Goal: Information Seeking & Learning: Understand process/instructions

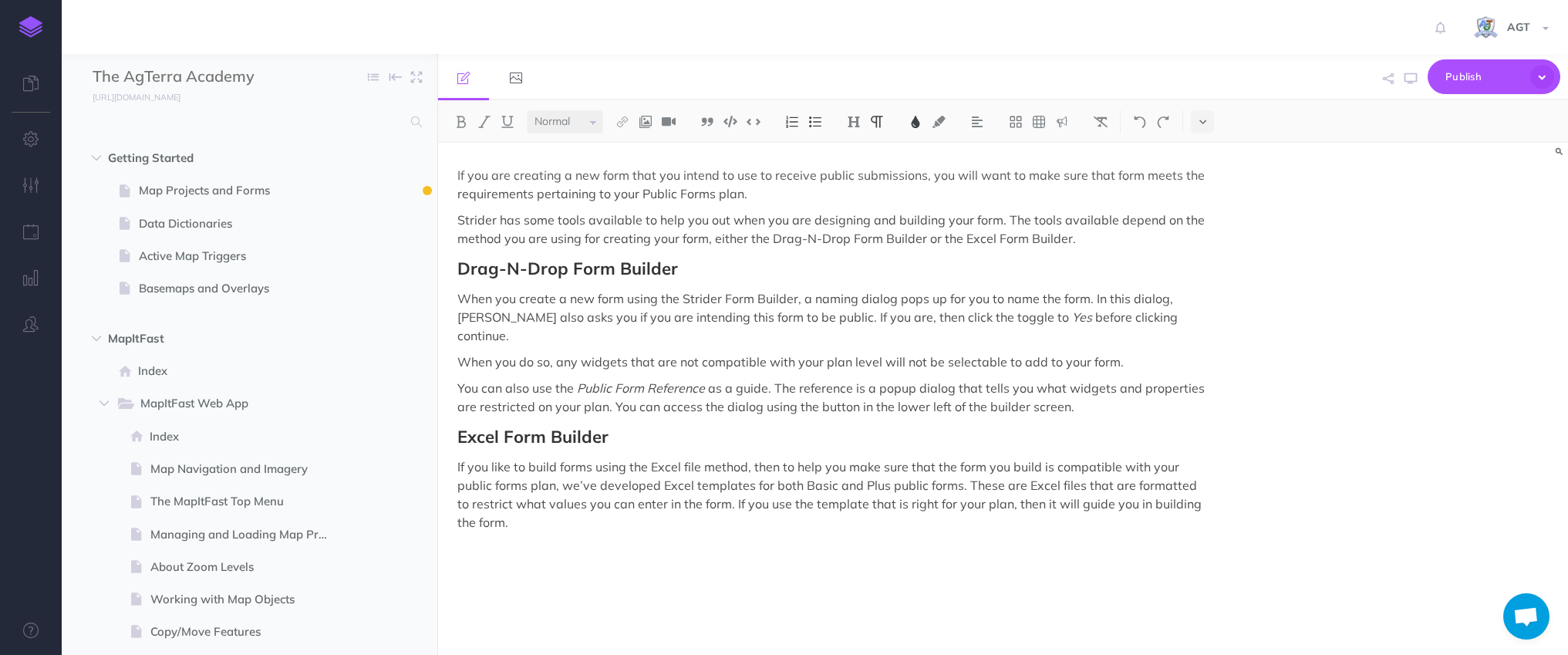
select select "null"
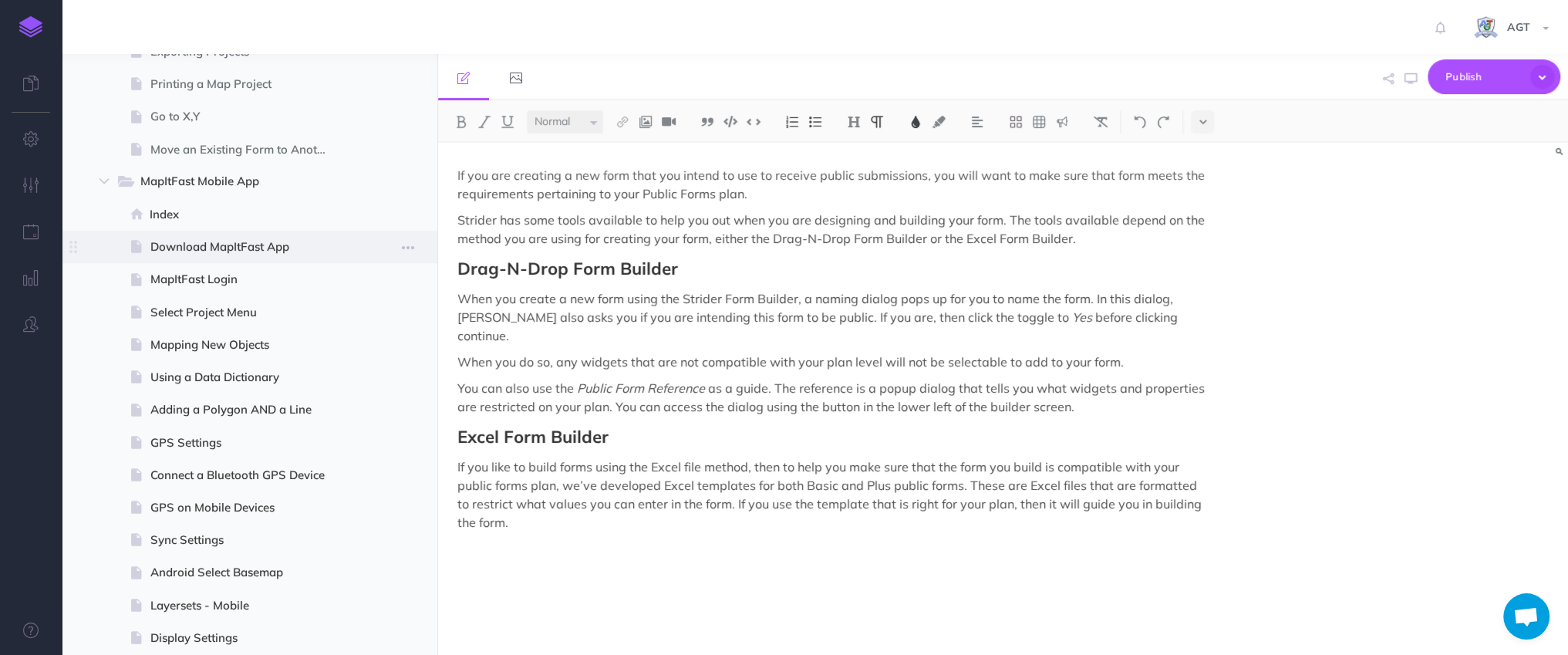
click at [224, 248] on span "Download MapItFast App" at bounding box center [248, 247] width 195 height 18
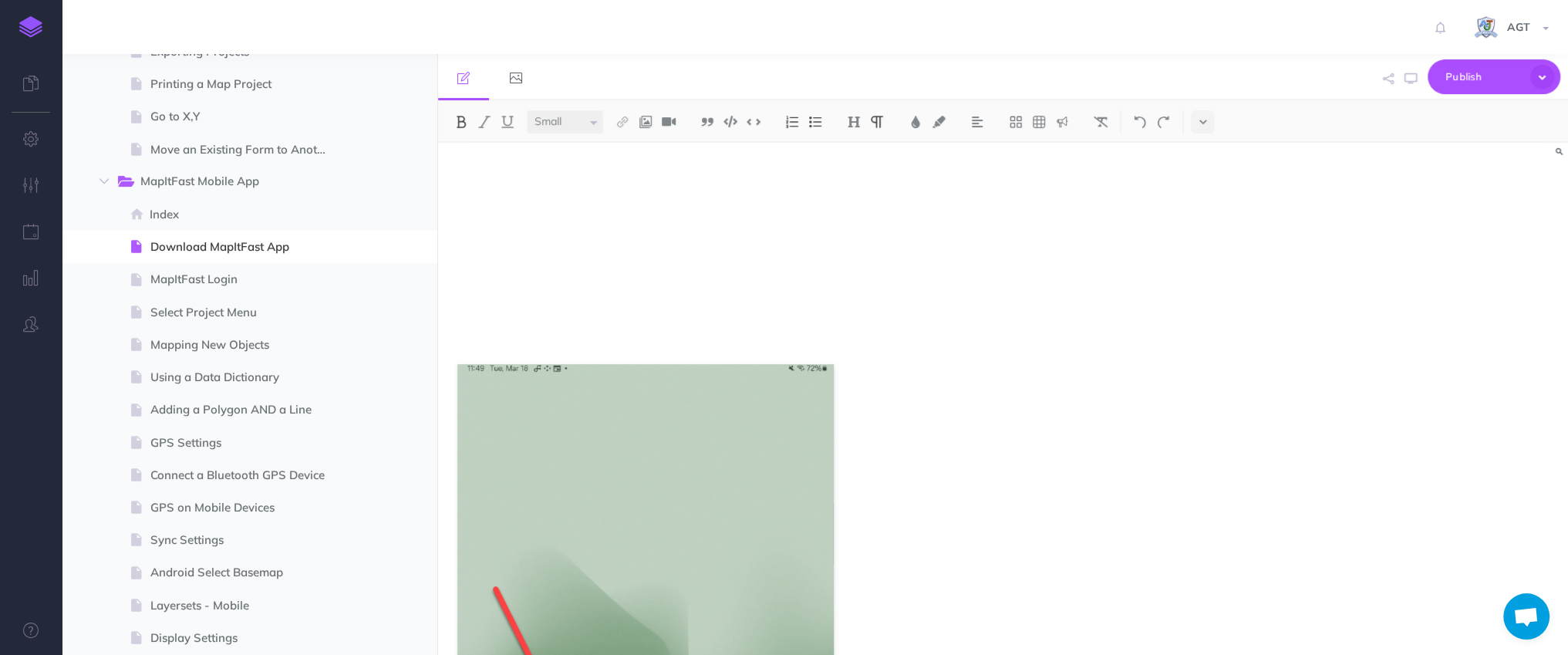
scroll to position [421, 0]
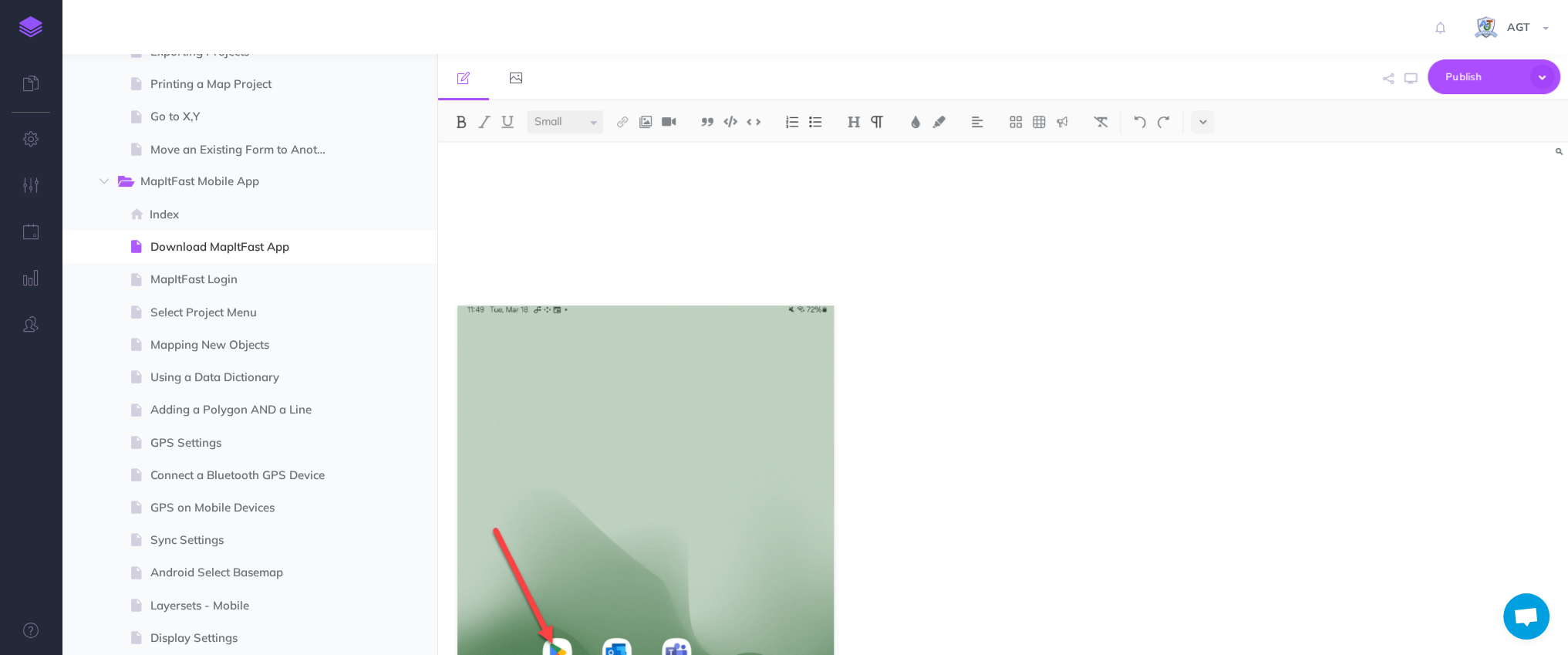
select select "null"
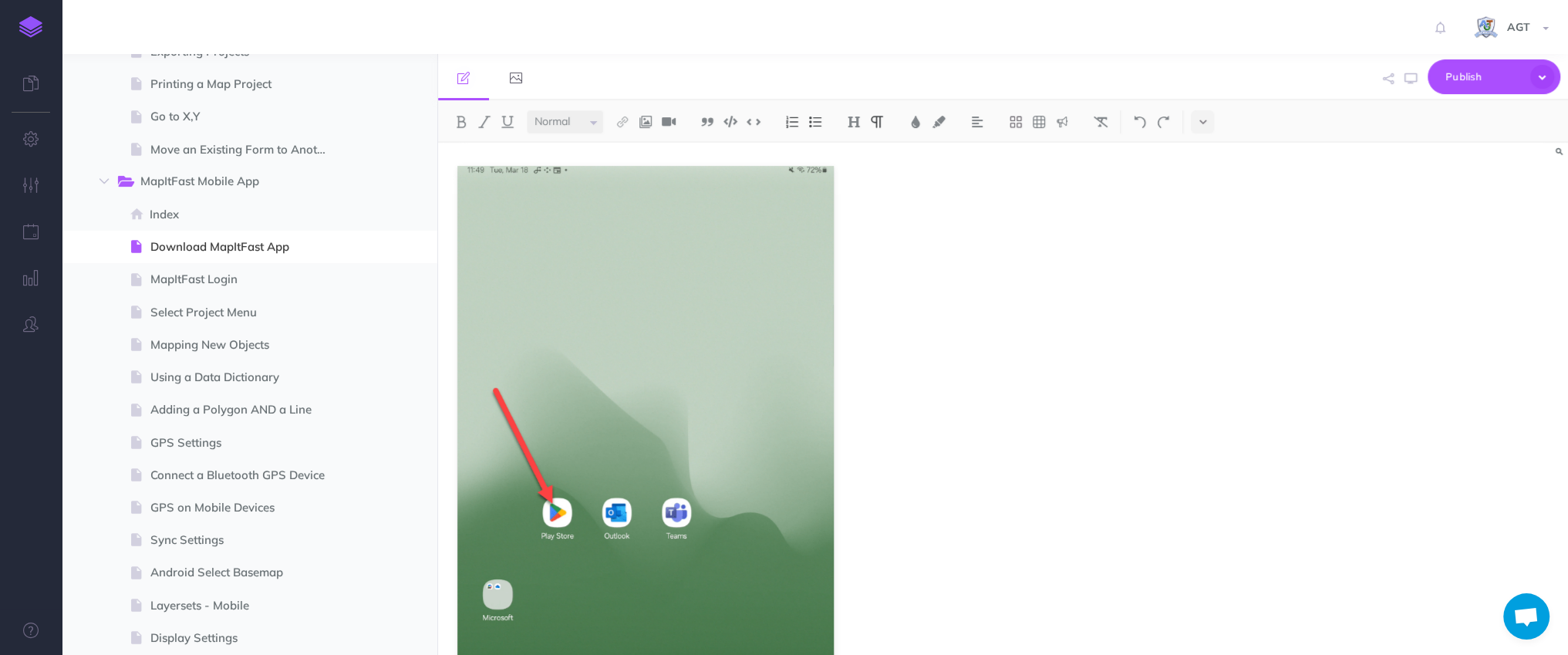
scroll to position [0, 0]
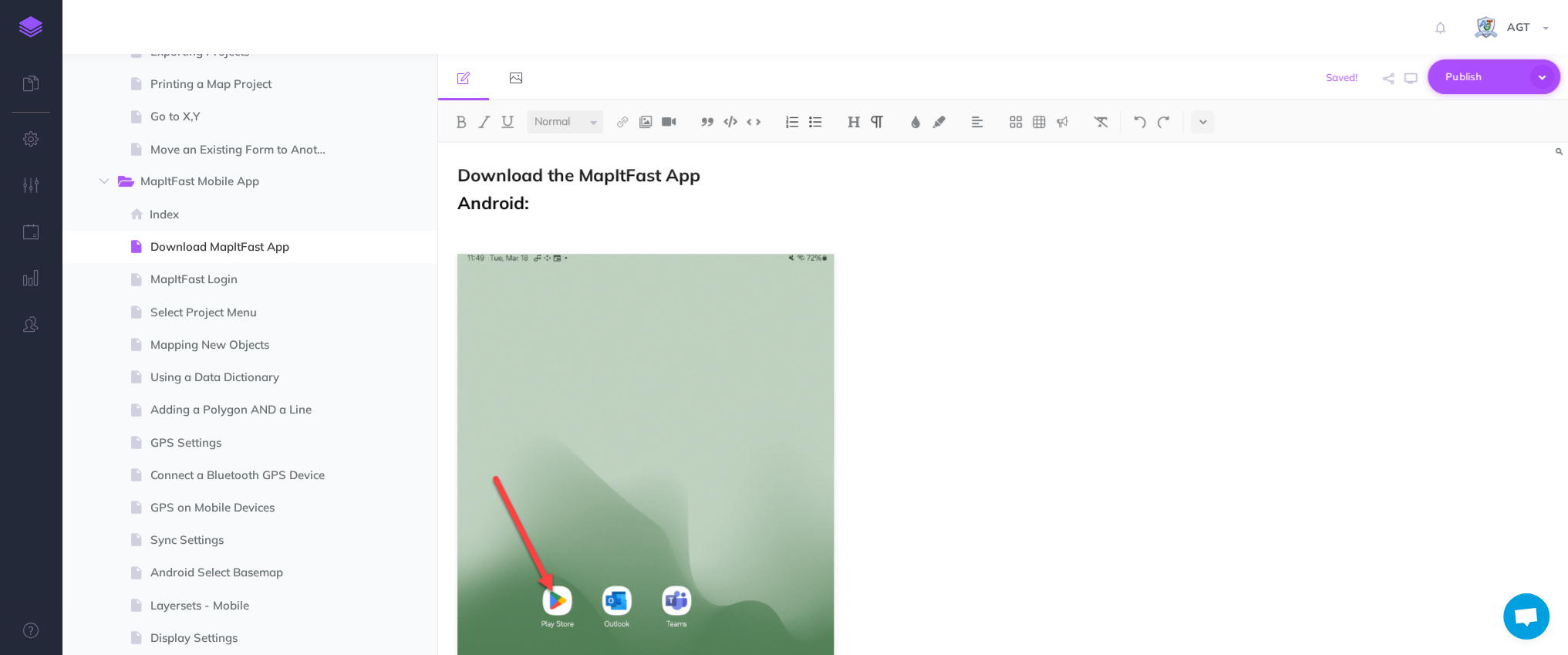
click at [1483, 83] on span "Publish" at bounding box center [1484, 76] width 77 height 24
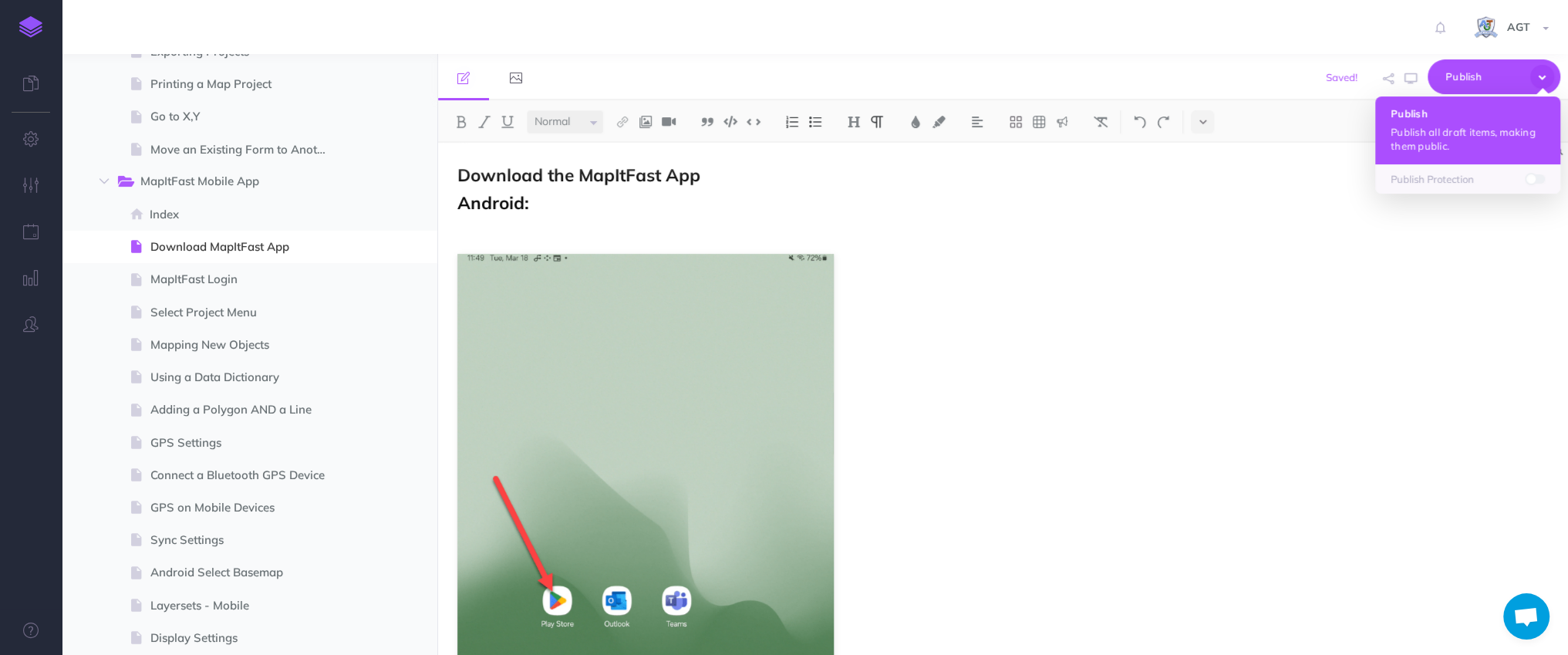
click at [1472, 123] on button "Publish Publish all draft items, making them public." at bounding box center [1468, 130] width 185 height 68
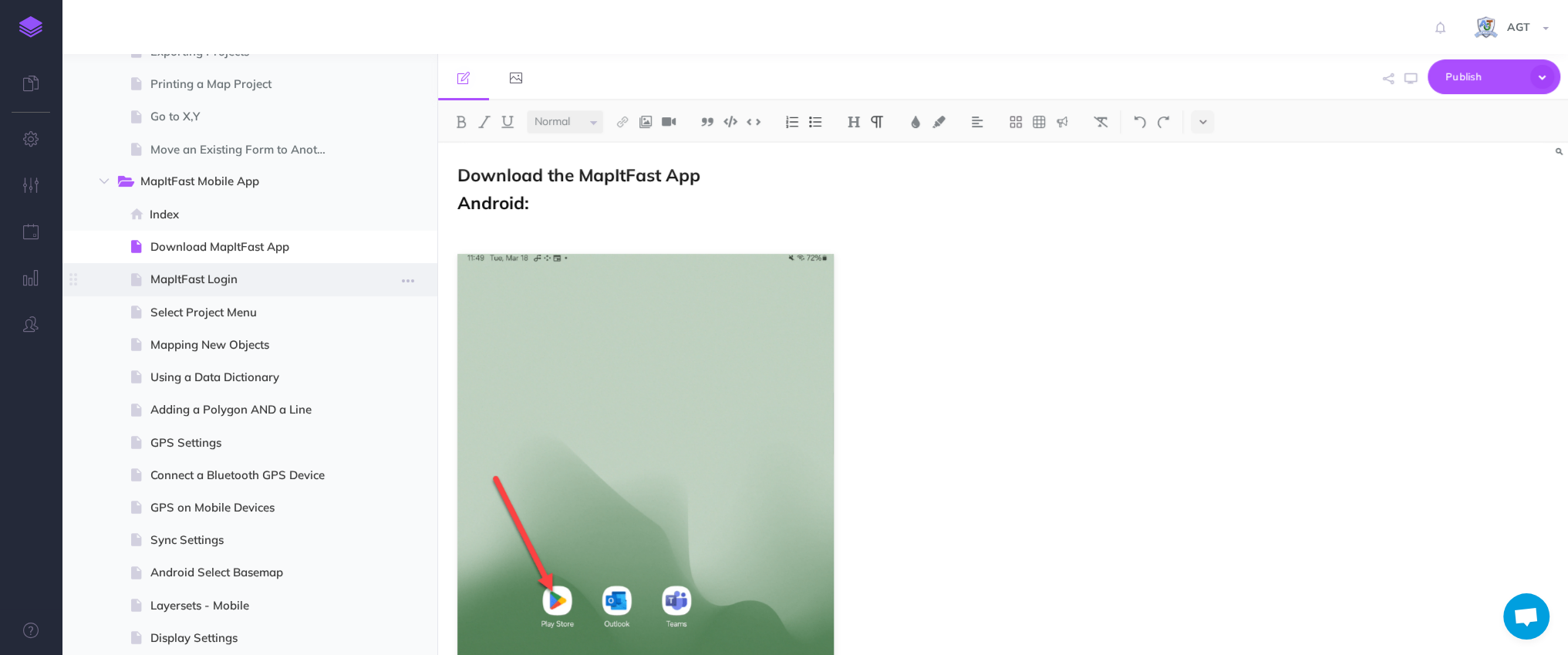
click at [209, 271] on span "MapItFast Login" at bounding box center [248, 279] width 195 height 18
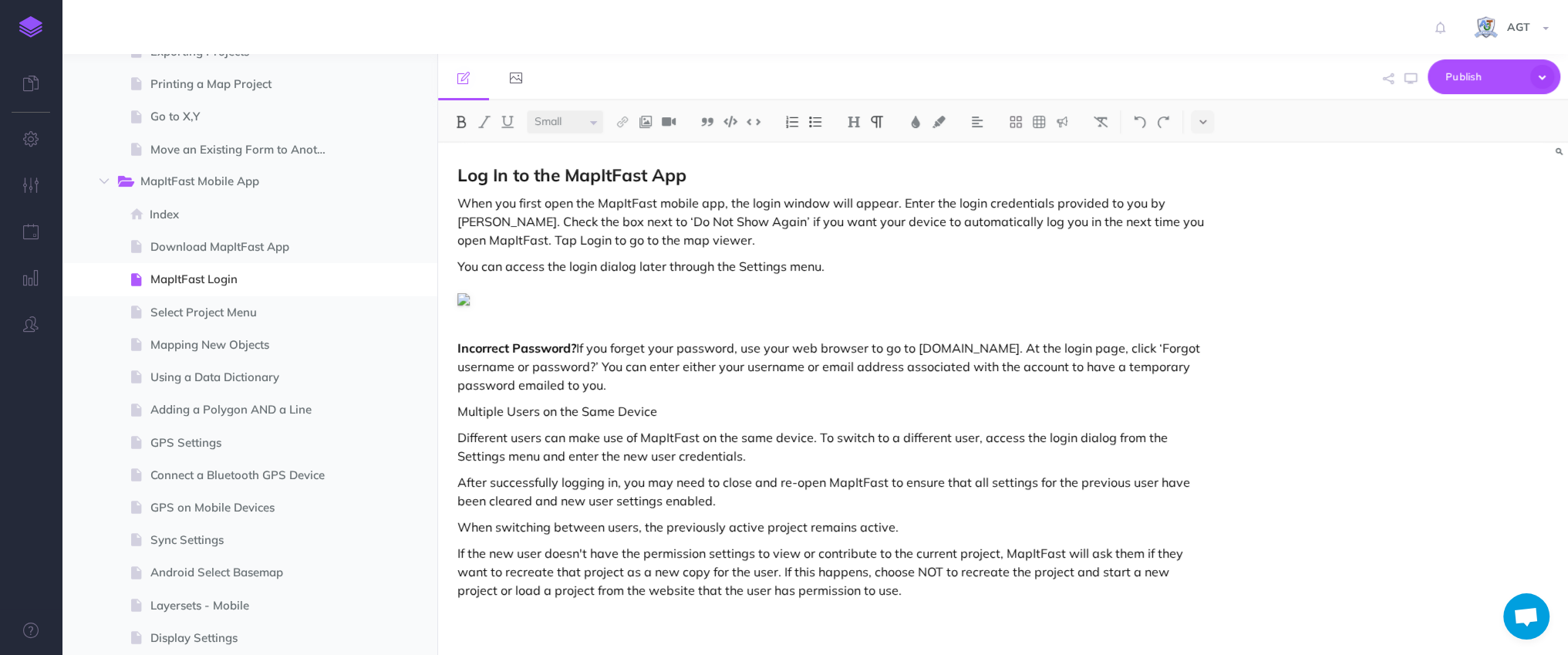
select select "null"
click at [522, 315] on div "Log In to the MapItFast App When you first open the MapItFast mobile app, the l…" at bounding box center [833, 391] width 791 height 497
click at [460, 346] on strong "Incorrect Password?" at bounding box center [516, 348] width 118 height 16
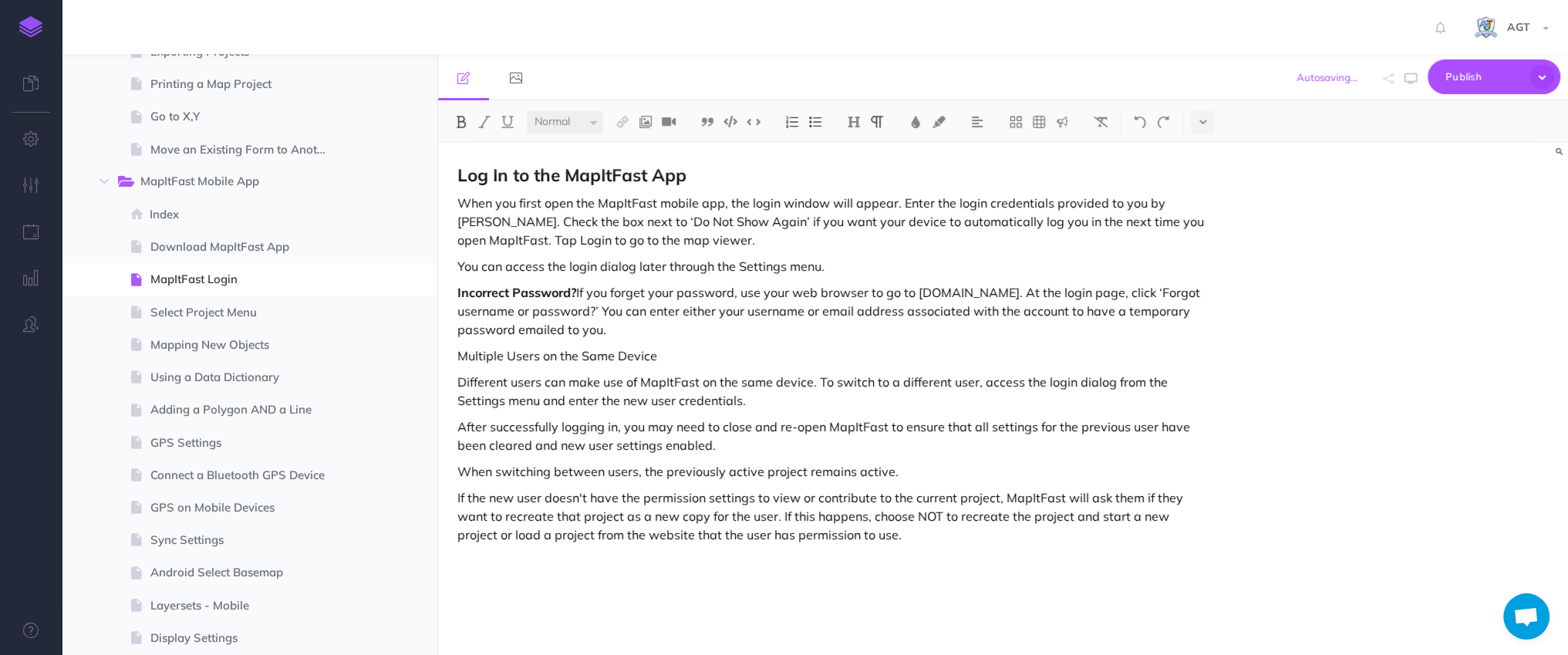
click at [825, 415] on div "Log In to the MapItFast App When you first open the MapItFast mobile app, the l…" at bounding box center [833, 391] width 791 height 497
click at [216, 307] on span "Select Project Menu" at bounding box center [248, 312] width 195 height 18
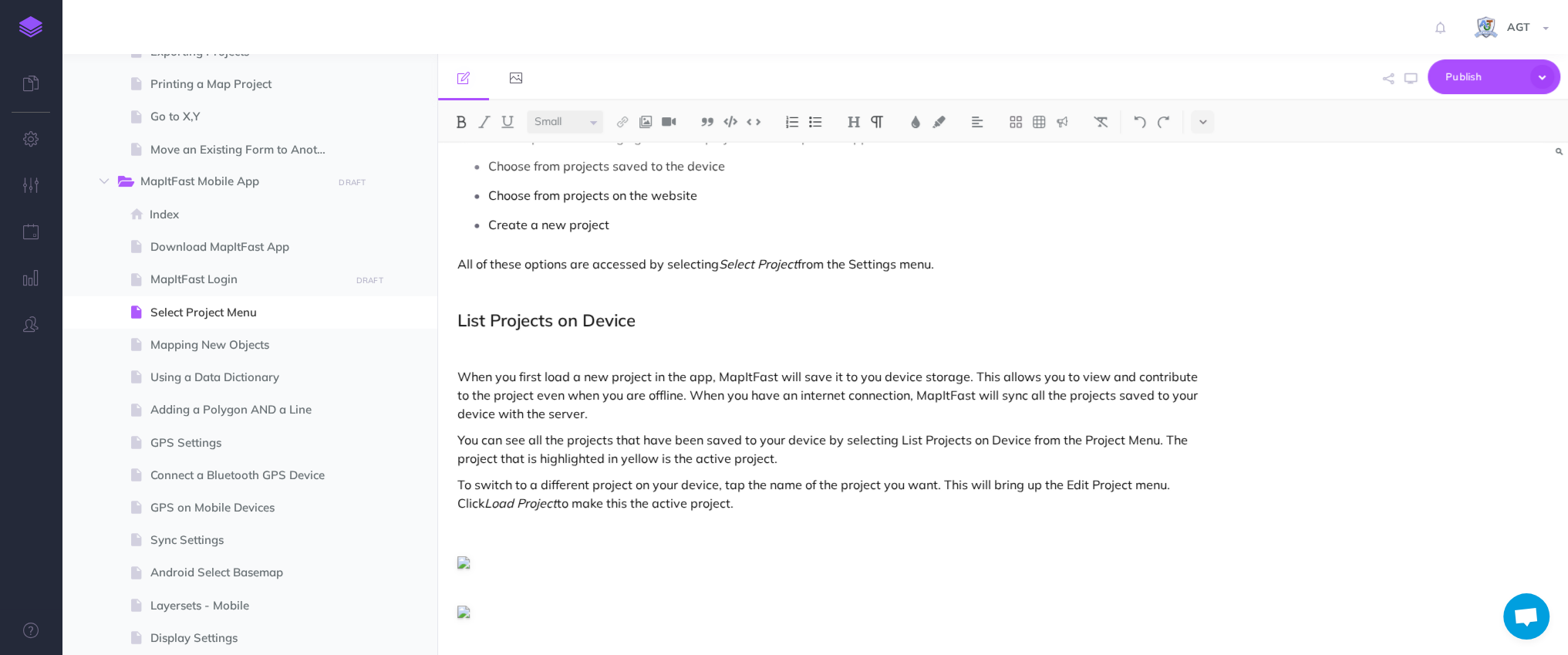
scroll to position [725, 0]
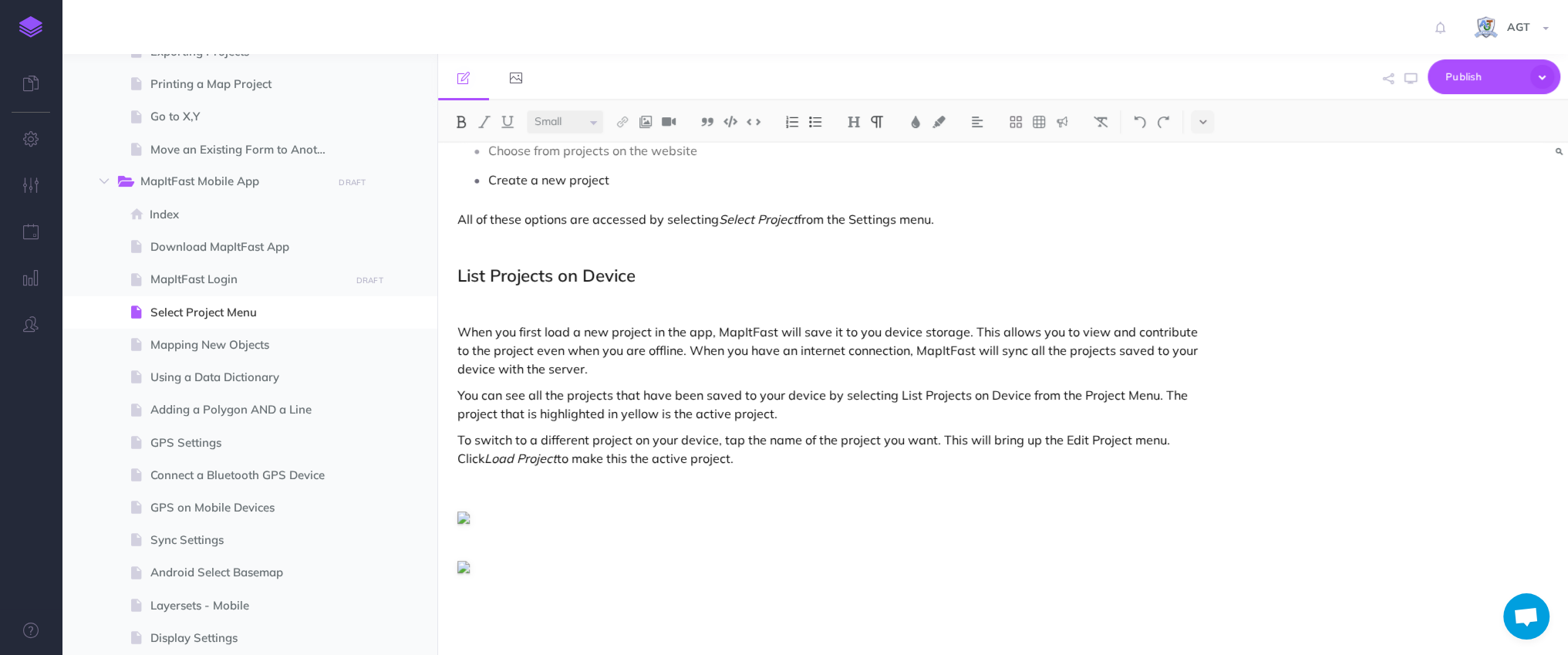
select select "null"
click at [566, 584] on div "Select Project Menu MapItFast organizes your mapping into projects. The objects…" at bounding box center [833, 36] width 791 height 1238
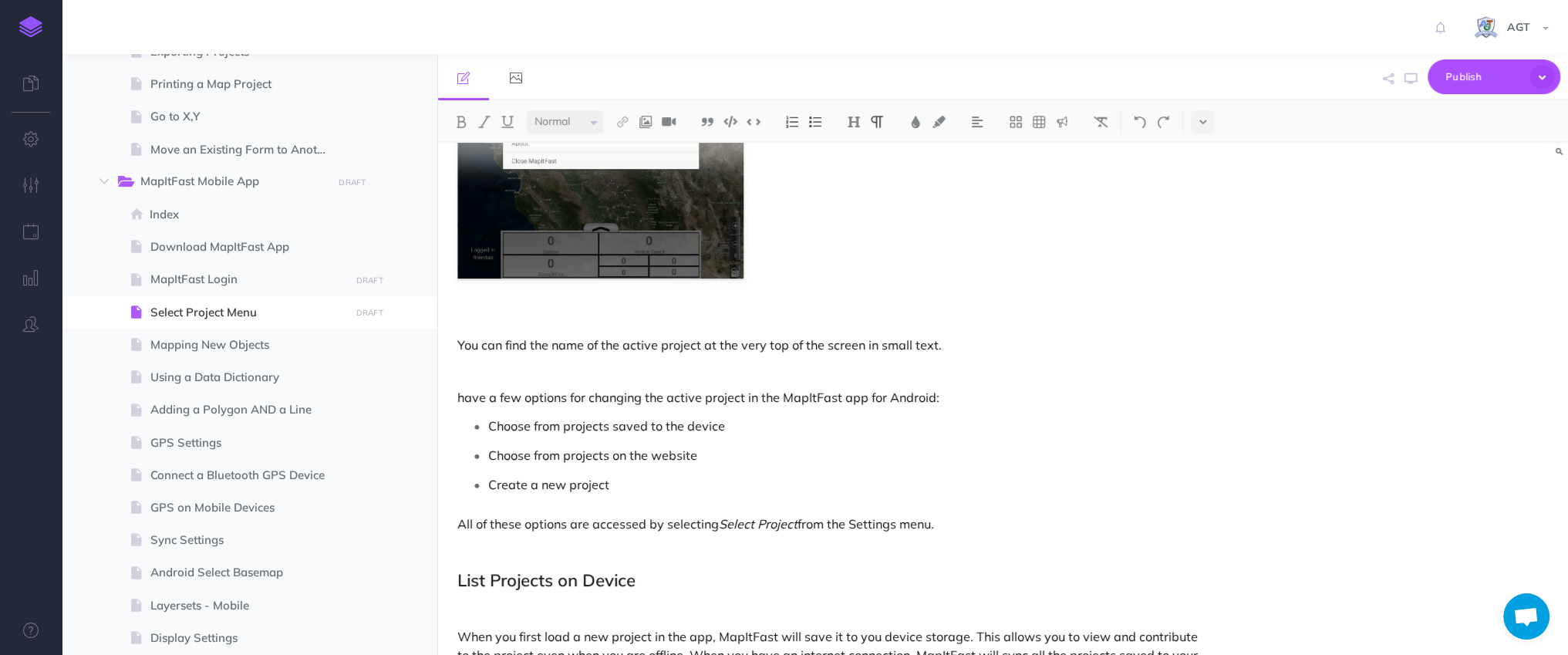
scroll to position [0, 0]
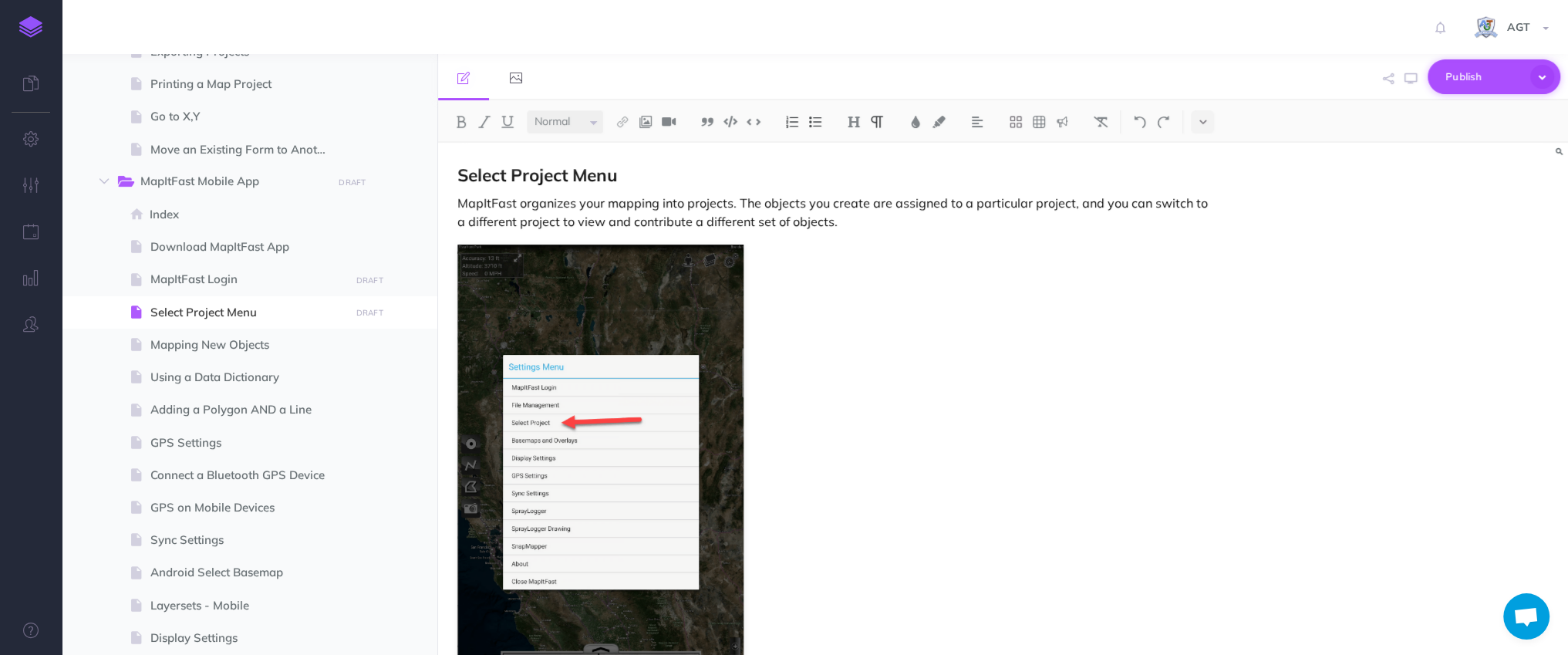
click at [1480, 84] on span "Publish" at bounding box center [1484, 76] width 77 height 24
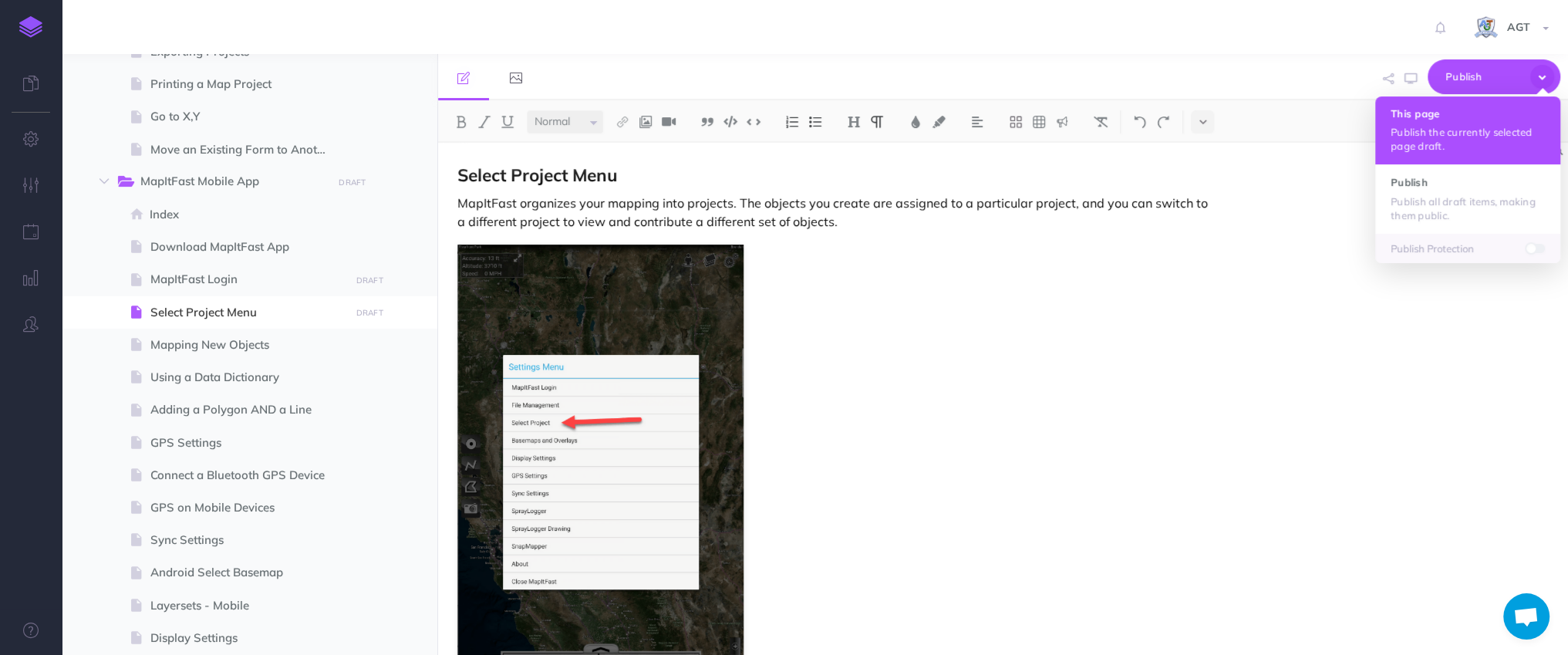
click at [1452, 139] on p "Publish the currently selected page draft." at bounding box center [1467, 139] width 154 height 28
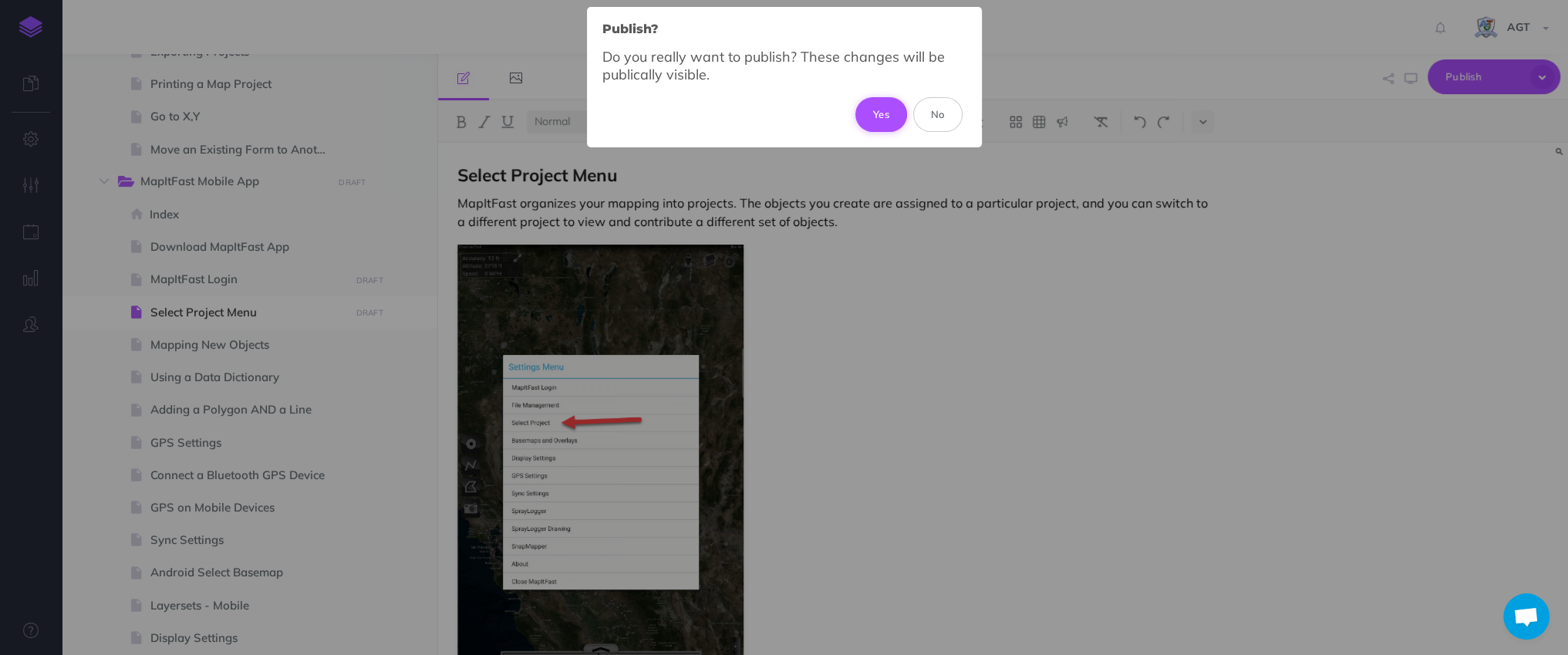
click at [873, 118] on button "Yes" at bounding box center [881, 113] width 51 height 34
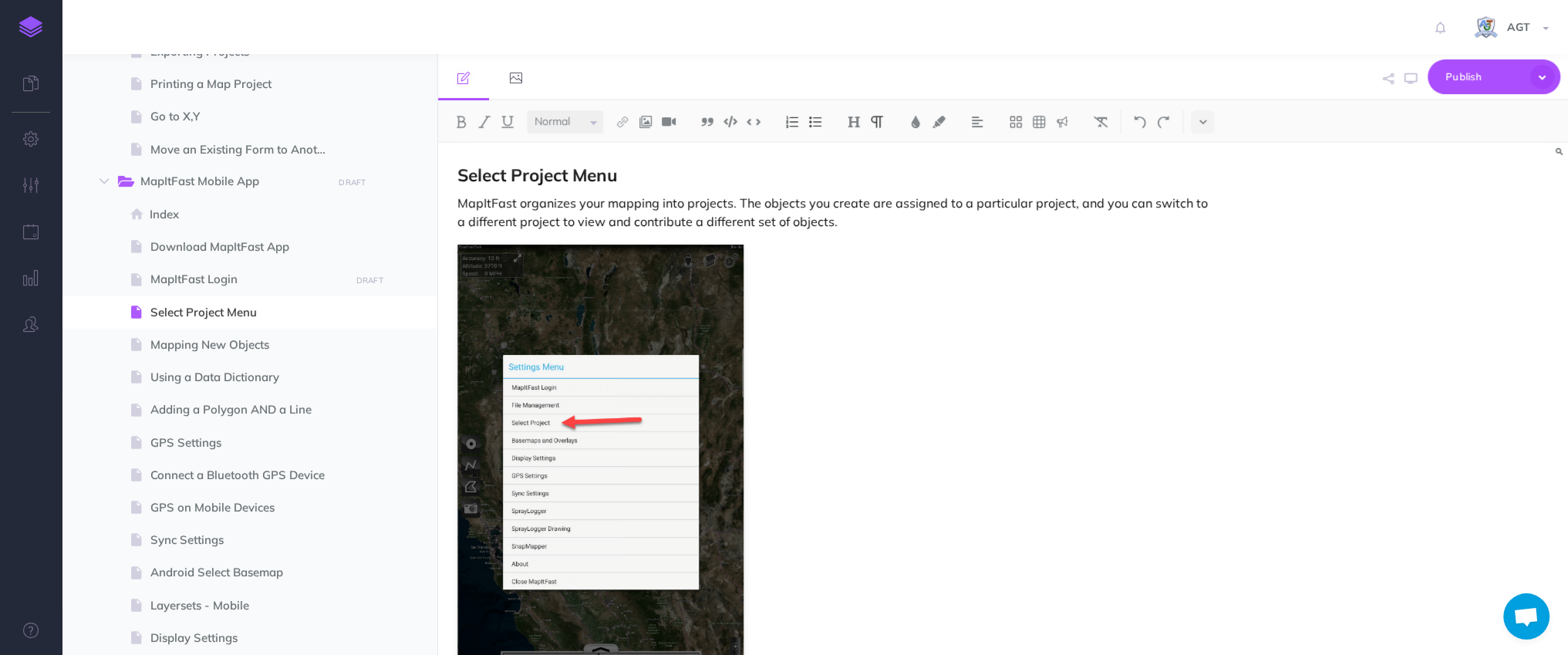
click at [42, 579] on div at bounding box center [31, 327] width 62 height 655
click at [179, 541] on span "Sync Settings" at bounding box center [248, 540] width 195 height 18
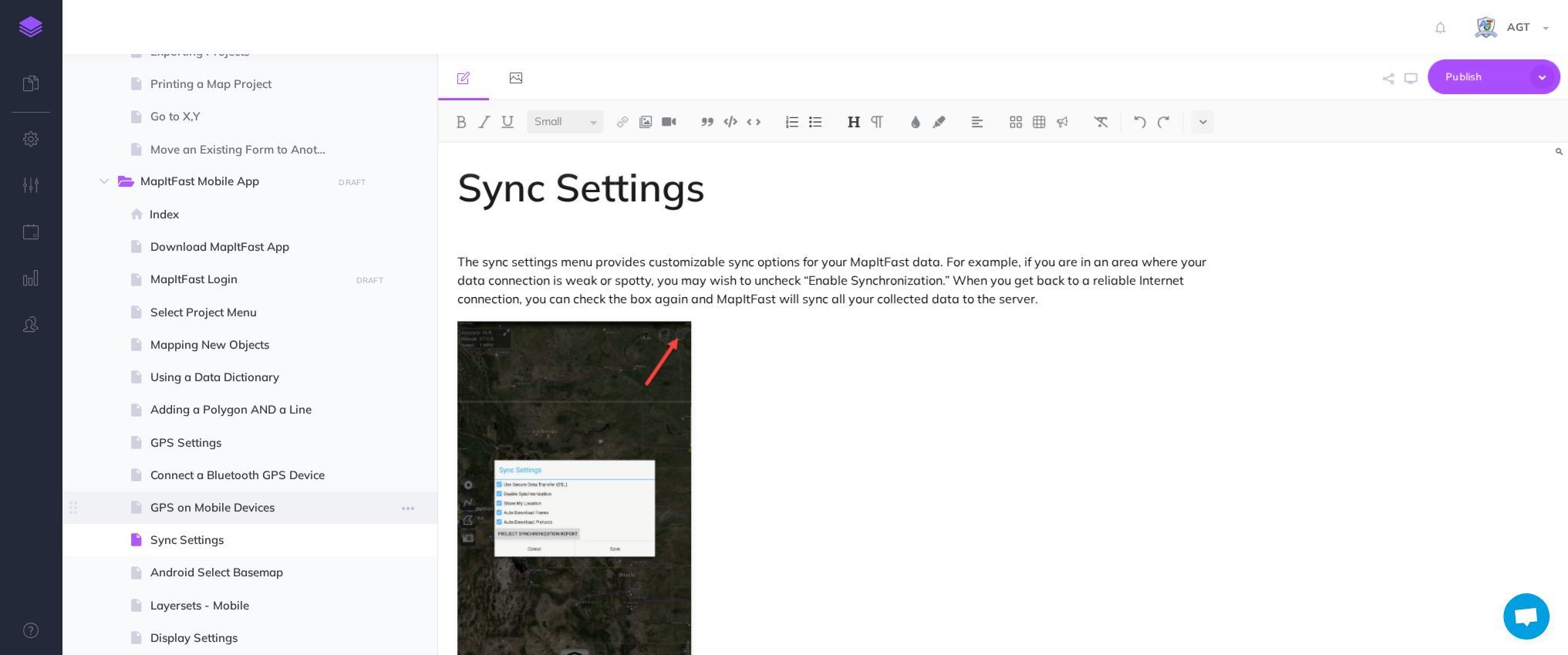
click at [190, 507] on span "GPS on Mobile Devices" at bounding box center [248, 508] width 195 height 18
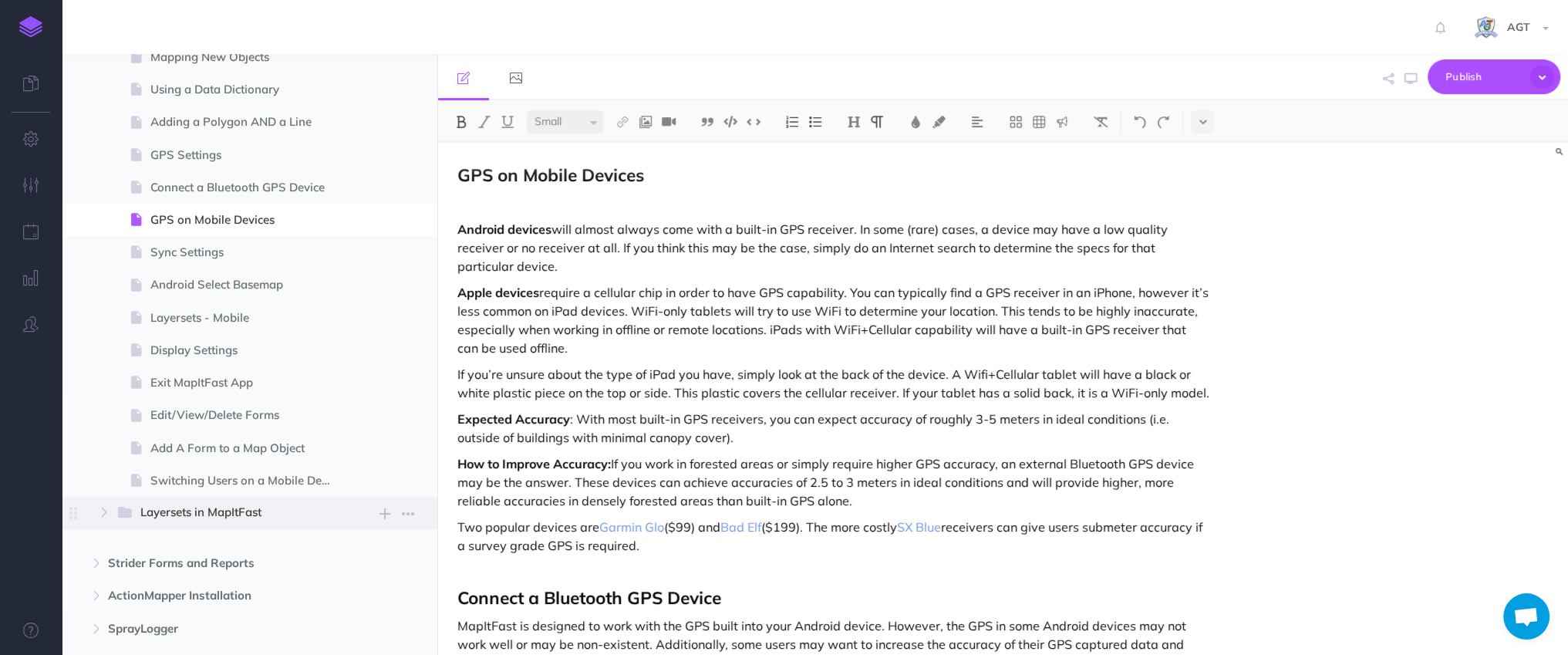
scroll to position [1339, 0]
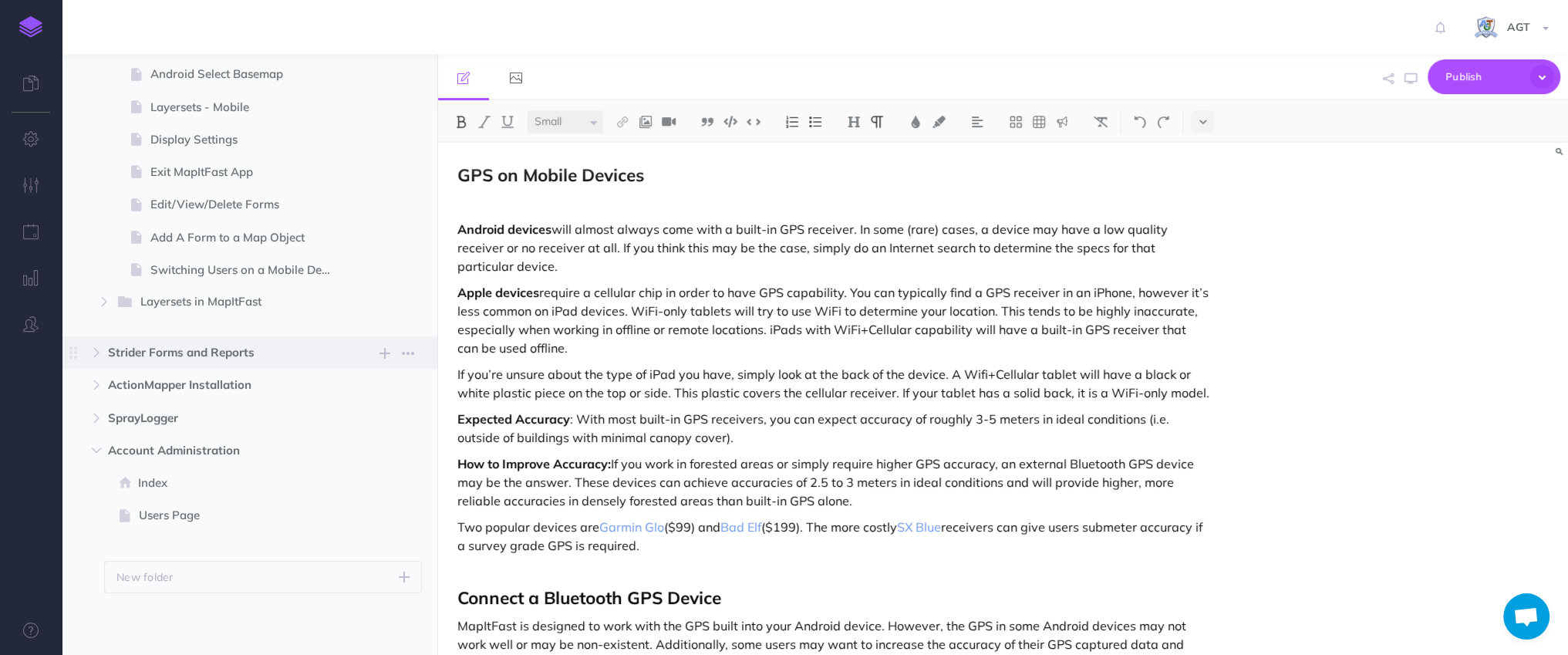
click at [118, 344] on span "Strider Forms and Reports" at bounding box center [216, 353] width 218 height 18
select select "null"
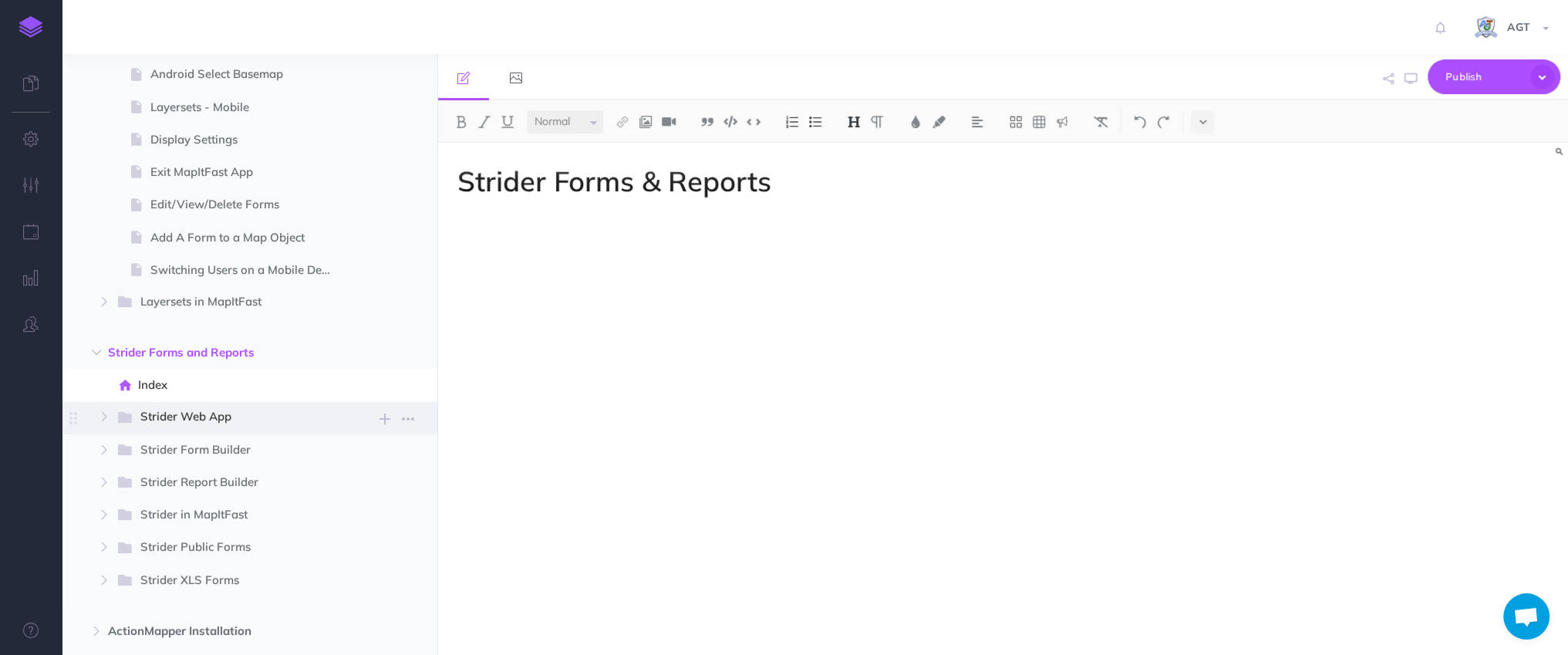
click at [205, 421] on span "Strider Web App" at bounding box center [231, 417] width 181 height 20
select select "null"
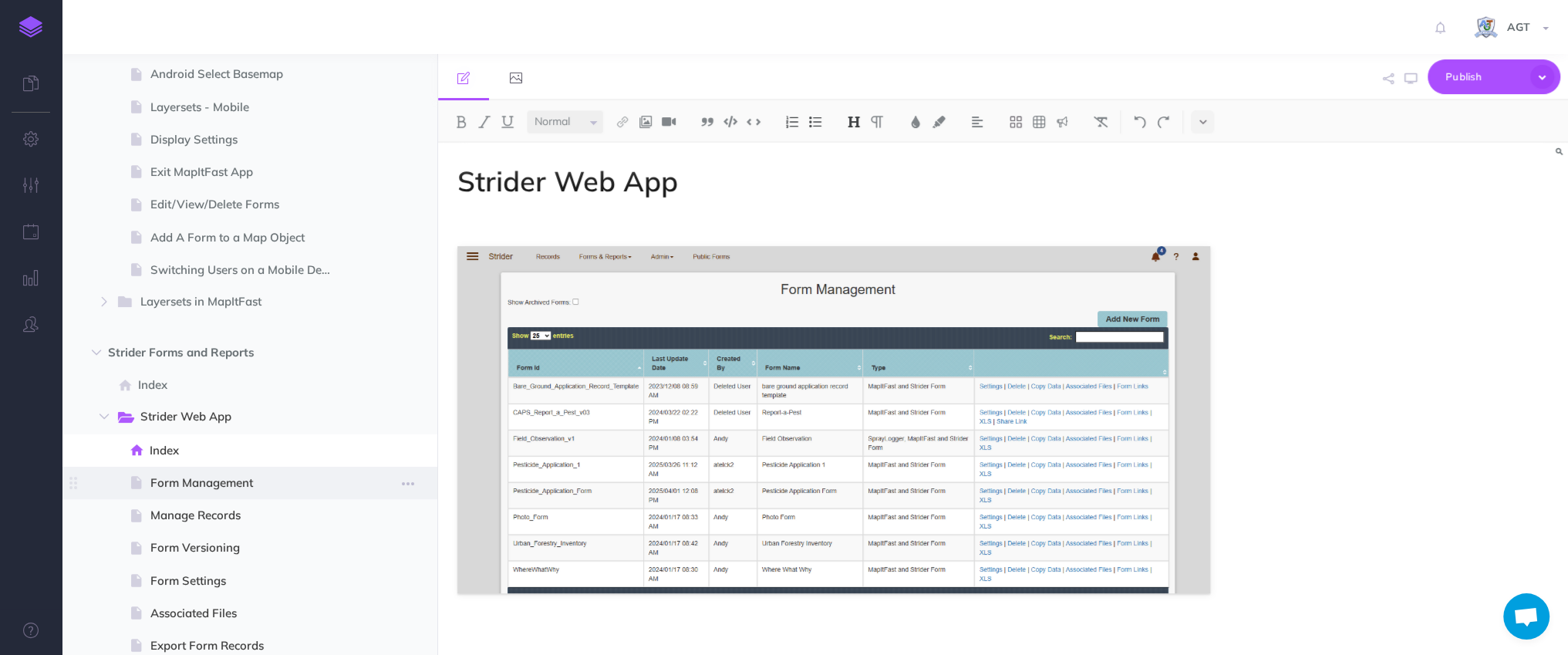
click at [230, 491] on span "Form Management" at bounding box center [248, 483] width 195 height 18
select select "null"
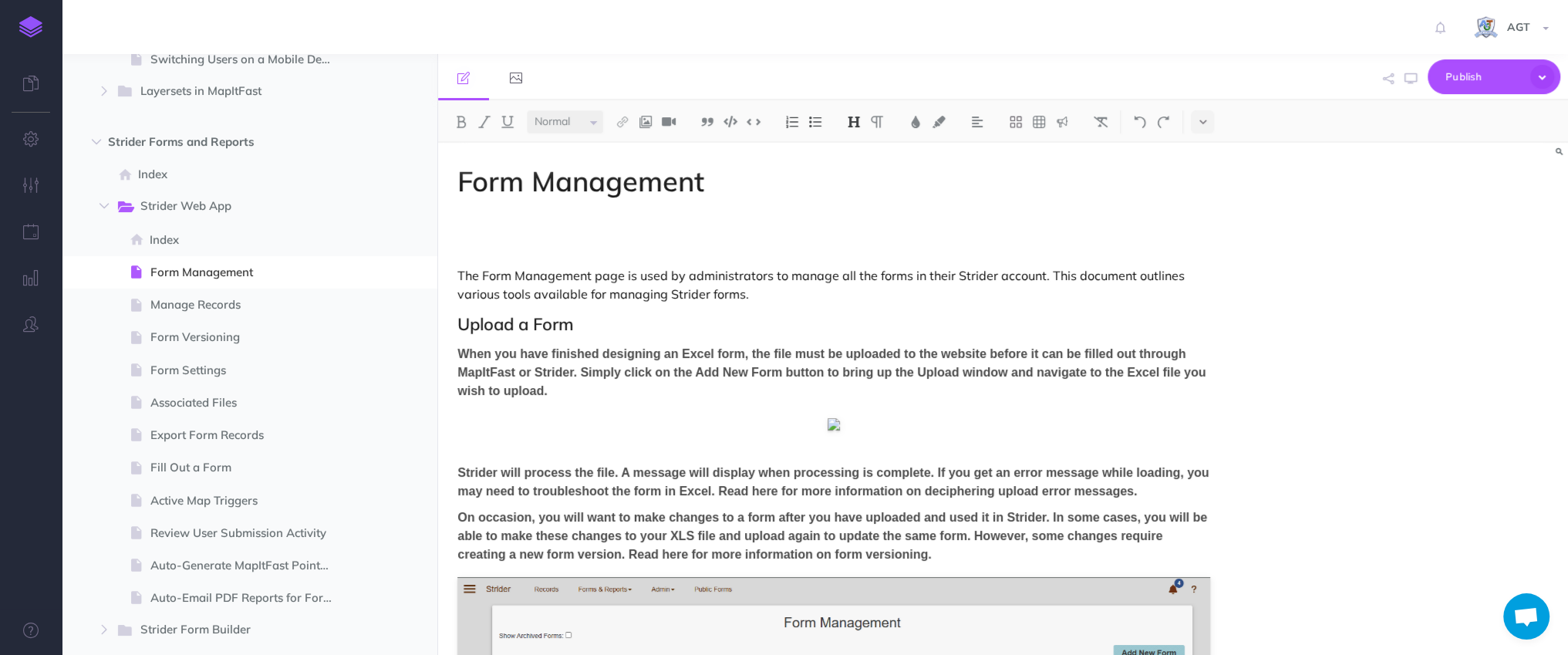
drag, startPoint x: 455, startPoint y: 473, endPoint x: 599, endPoint y: 489, distance: 144.9
drag, startPoint x: 463, startPoint y: 473, endPoint x: 842, endPoint y: 517, distance: 381.5
click at [464, 473] on span "Strider will process the file. A message will display when processing is comple…" at bounding box center [832, 482] width 751 height 31
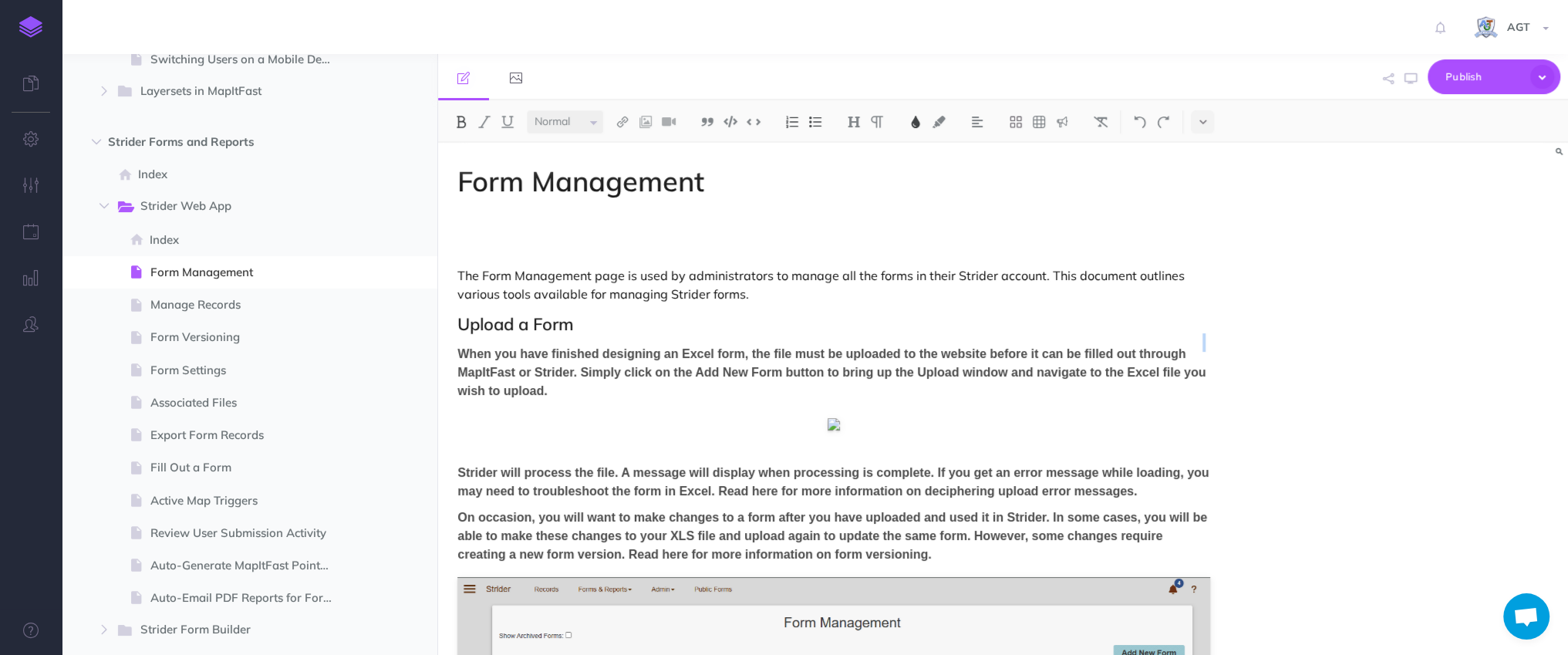
click at [486, 473] on span "Strider will process the file. A message will display when processing is comple…" at bounding box center [832, 482] width 751 height 31
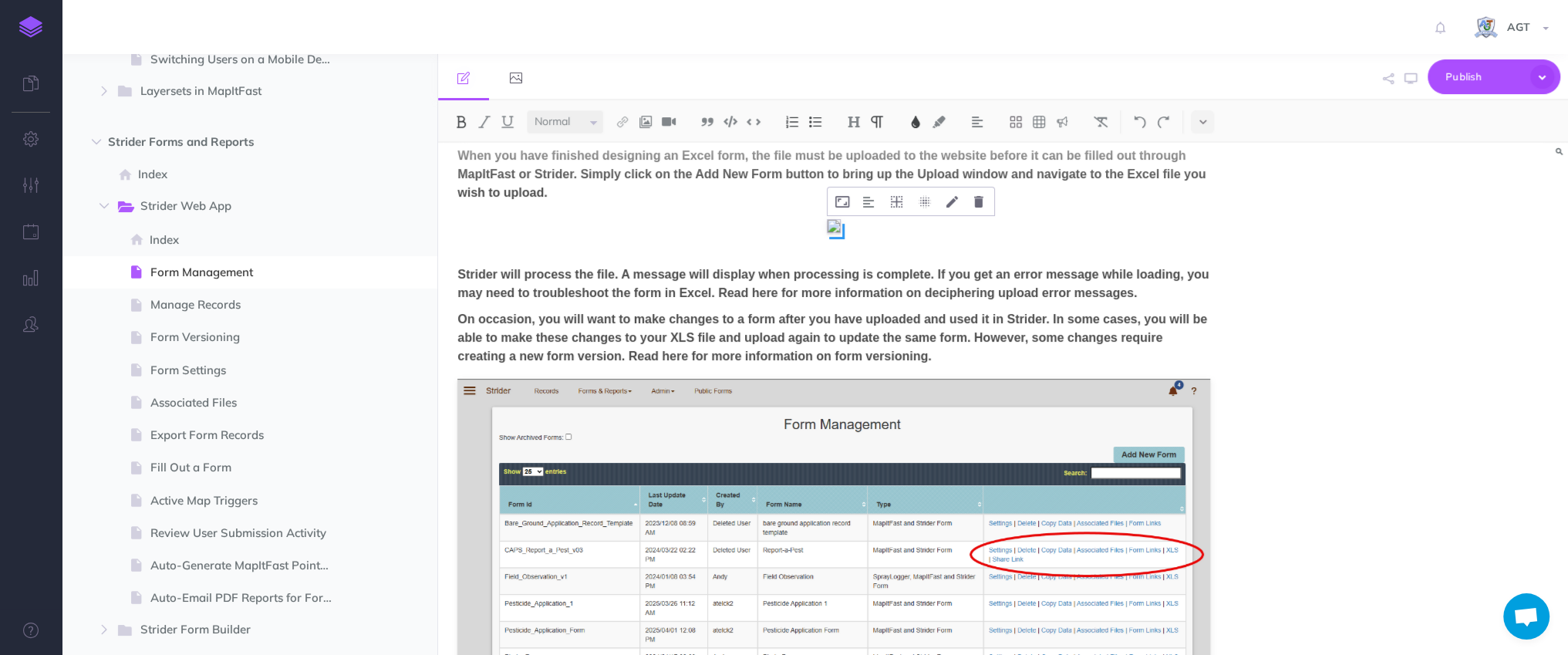
click at [834, 225] on img at bounding box center [833, 225] width 12 height 12
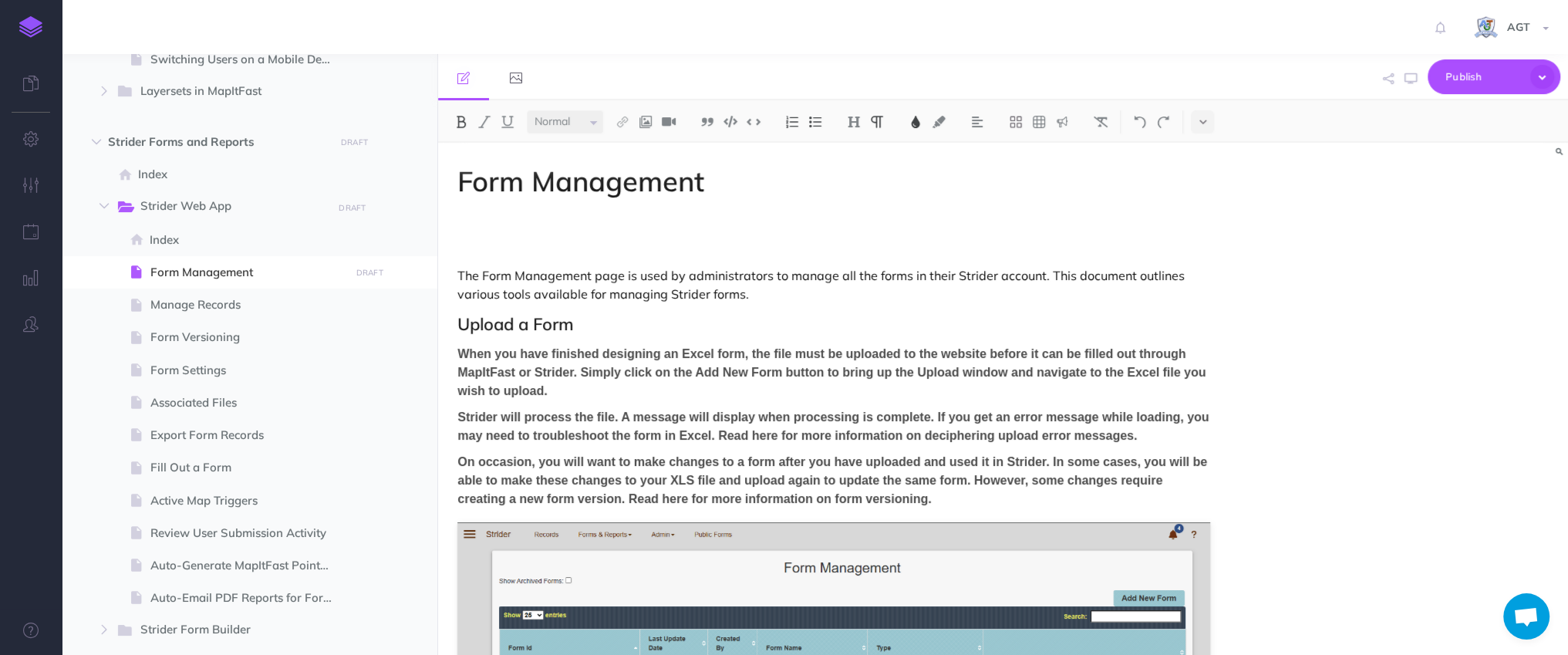
click at [825, 329] on h2 "Upload a Form" at bounding box center [833, 324] width 752 height 18
click at [1457, 65] on span "Publish" at bounding box center [1484, 76] width 77 height 24
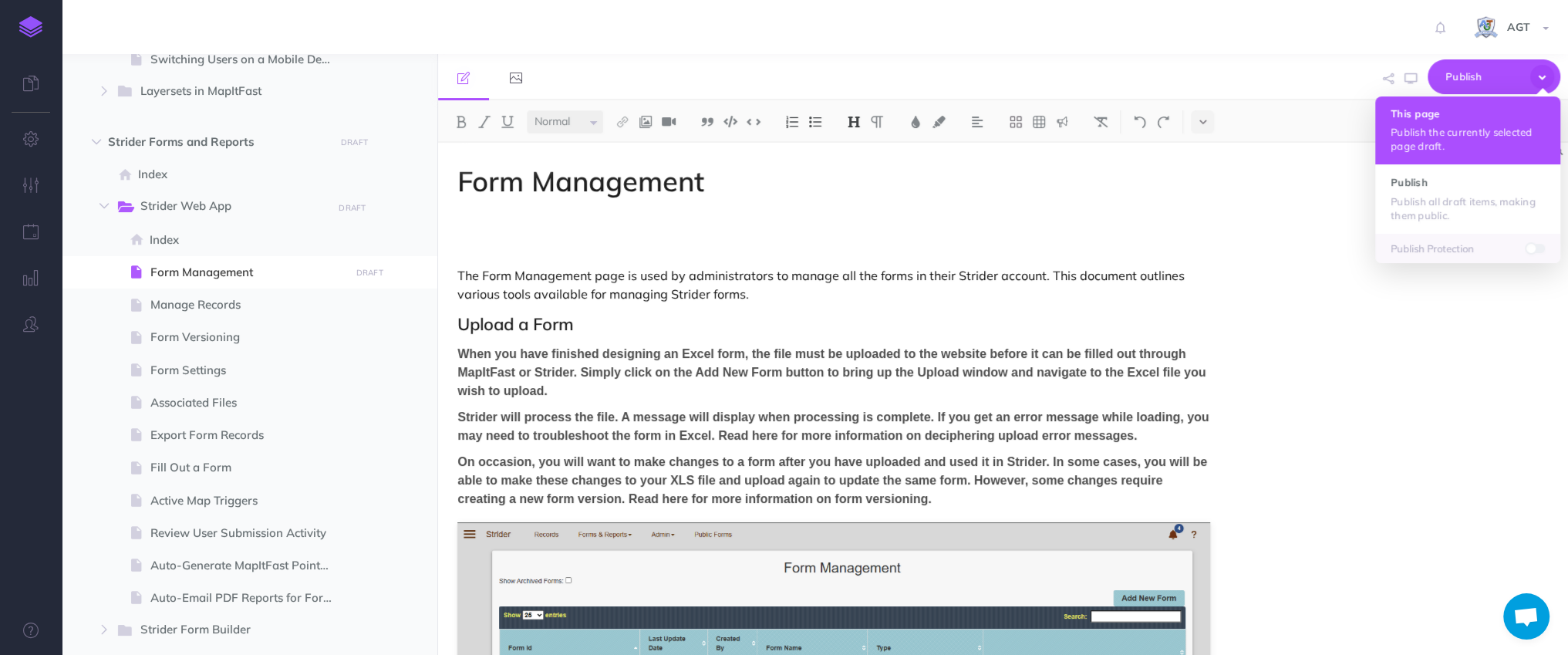
click at [1460, 123] on button "This page Publish the currently selected page draft." at bounding box center [1468, 130] width 185 height 68
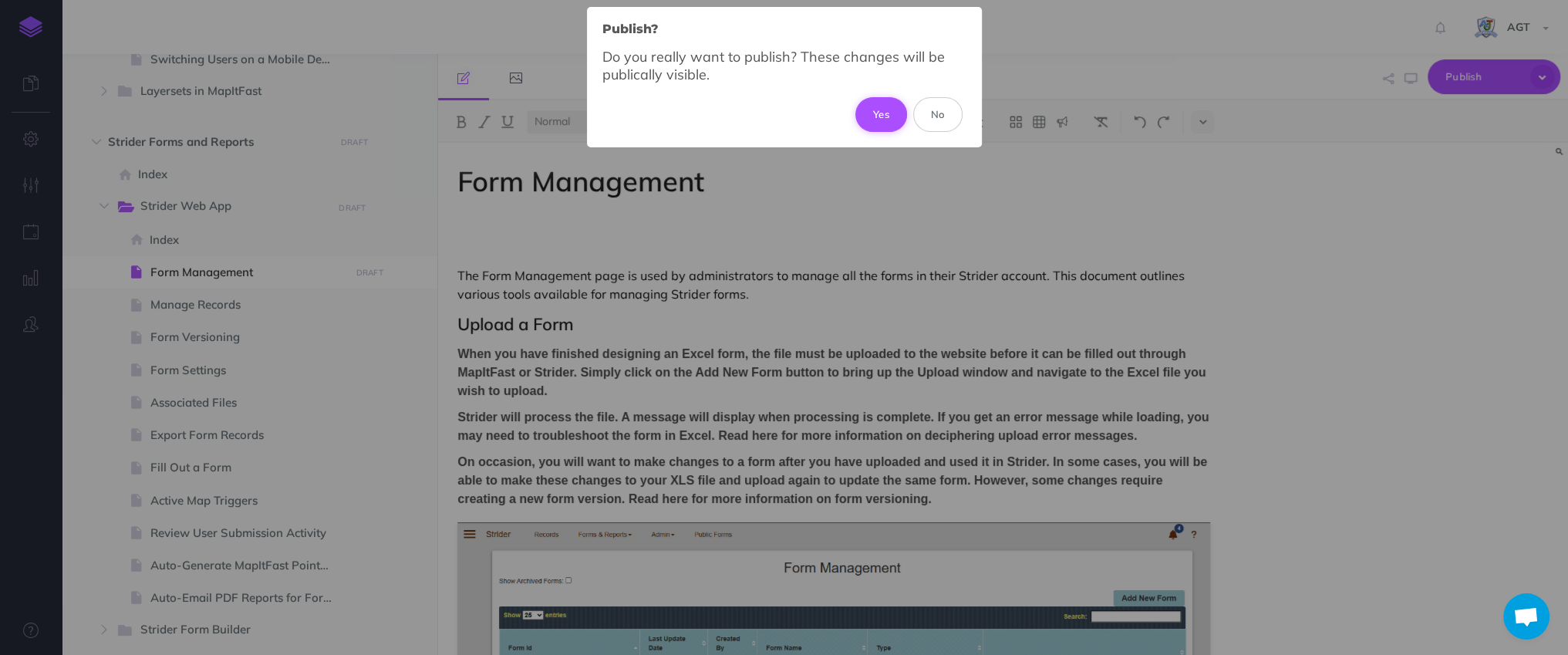
click at [881, 102] on button "Yes" at bounding box center [881, 113] width 51 height 34
